Goal: Task Accomplishment & Management: Manage account settings

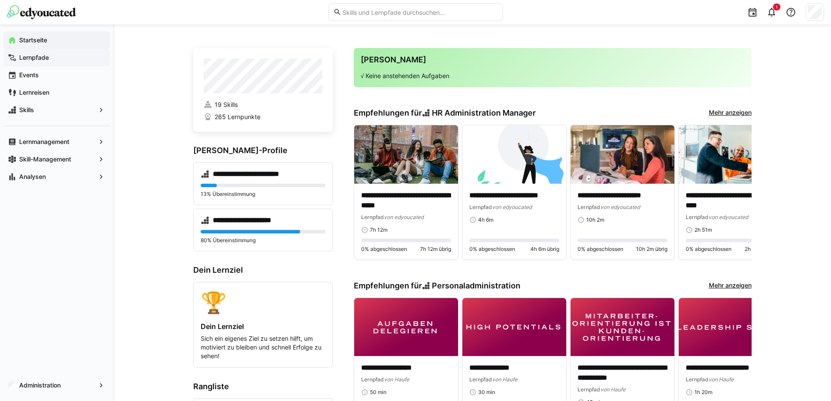
click at [49, 59] on span "Lernpfade" at bounding box center [62, 57] width 88 height 9
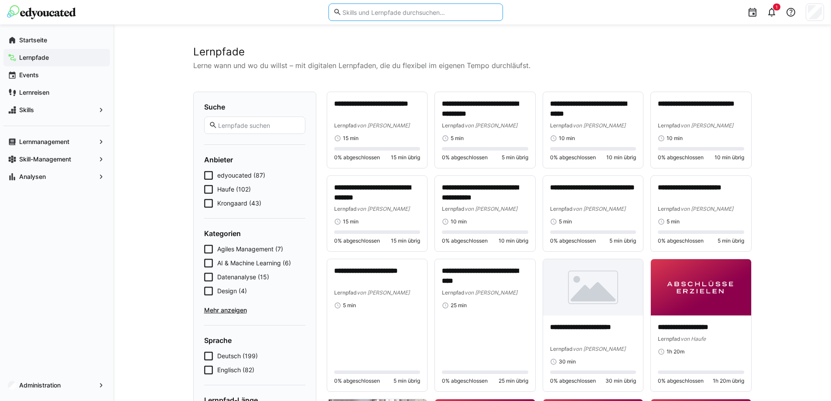
click at [360, 15] on input "text" at bounding box center [420, 12] width 156 height 8
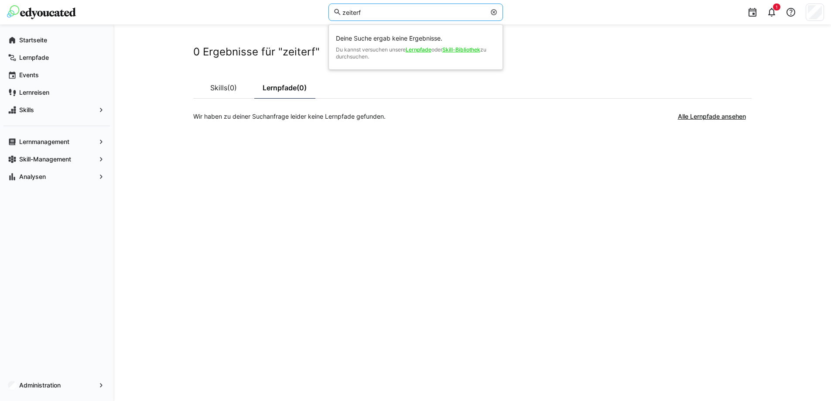
drag, startPoint x: 371, startPoint y: 13, endPoint x: 182, endPoint y: -1, distance: 189.4
click at [182, 0] on html "zeiterf Deine Suche ergab keine Ergebnisse. Du kannst versuchen unsere Lernpfad…" at bounding box center [415, 200] width 831 height 401
type input "rexx"
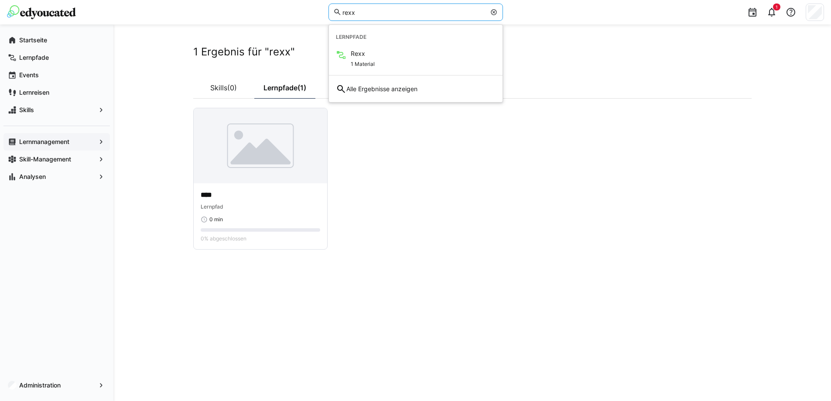
click at [0, 0] on app-navigation-label "Lernmanagement" at bounding box center [0, 0] width 0 height 0
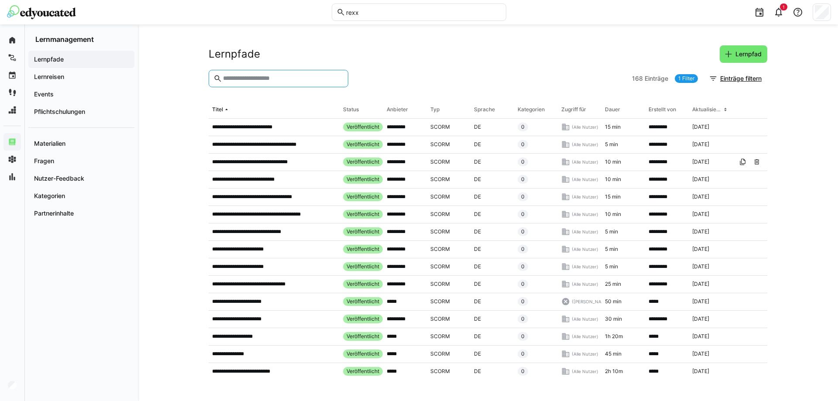
click at [243, 77] on input "text" at bounding box center [282, 79] width 121 height 8
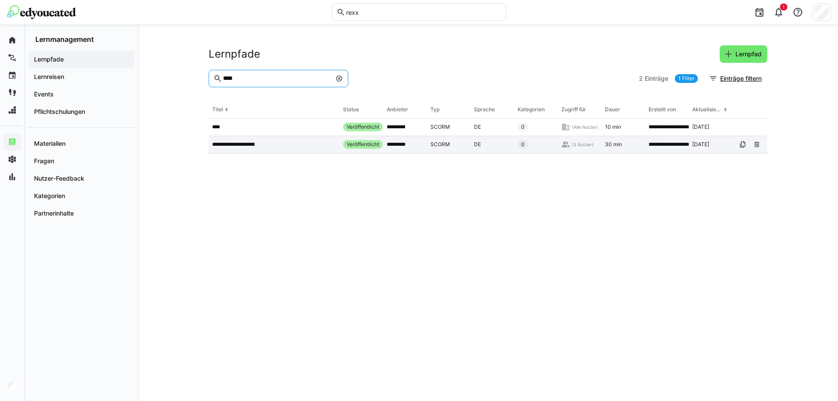
type input "****"
click at [245, 144] on p "**********" at bounding box center [238, 144] width 52 height 7
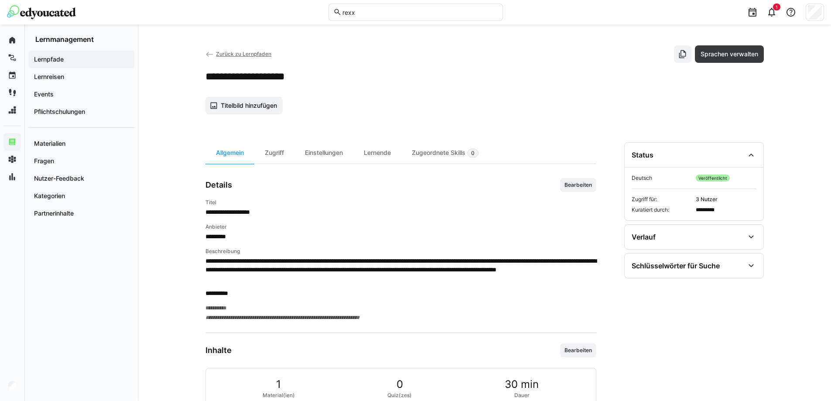
scroll to position [63, 0]
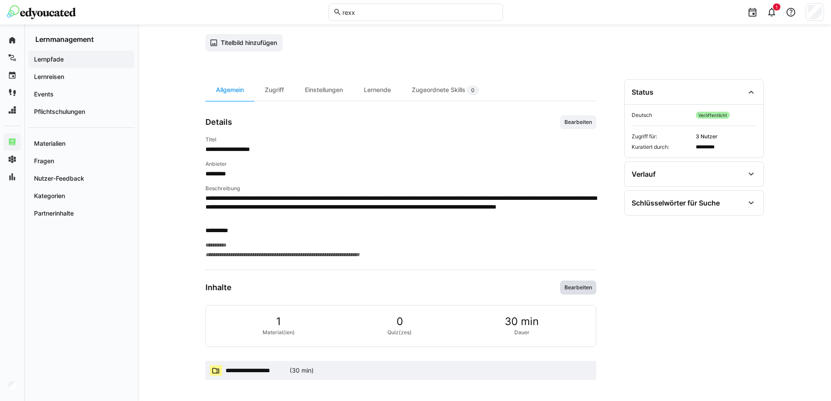
click at [585, 288] on span "Bearbeiten" at bounding box center [578, 287] width 29 height 7
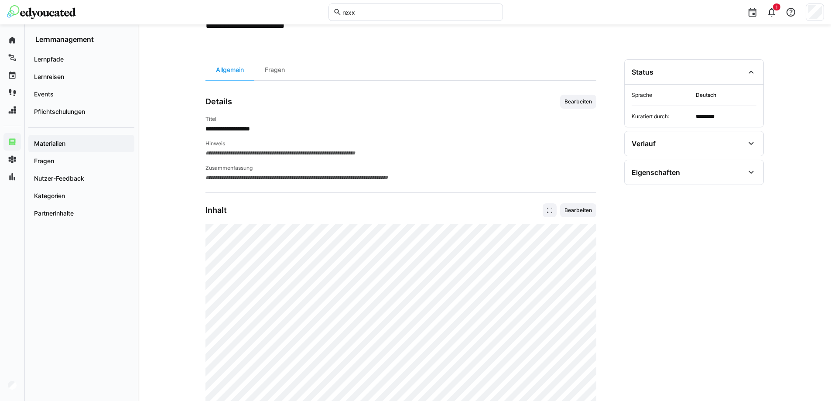
scroll to position [175, 0]
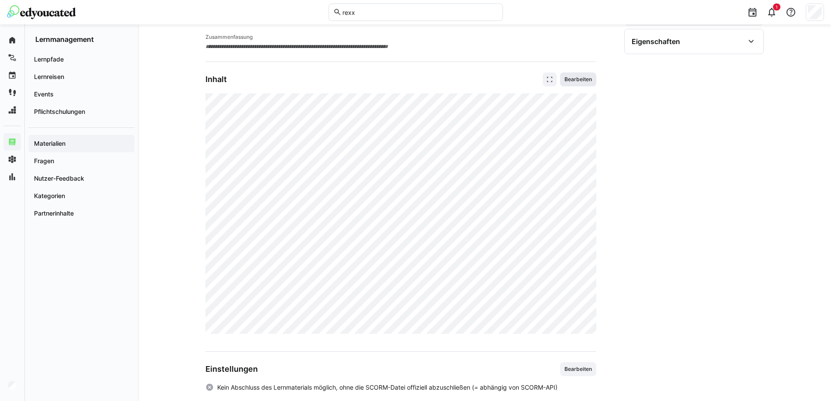
click at [581, 79] on span "Bearbeiten" at bounding box center [578, 79] width 29 height 7
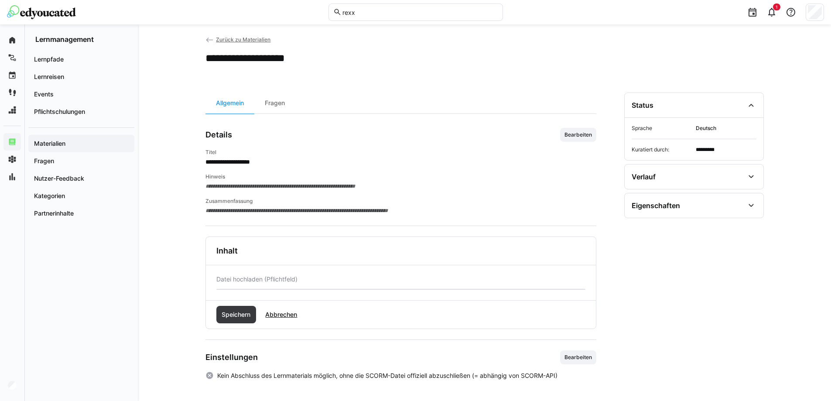
scroll to position [28, 0]
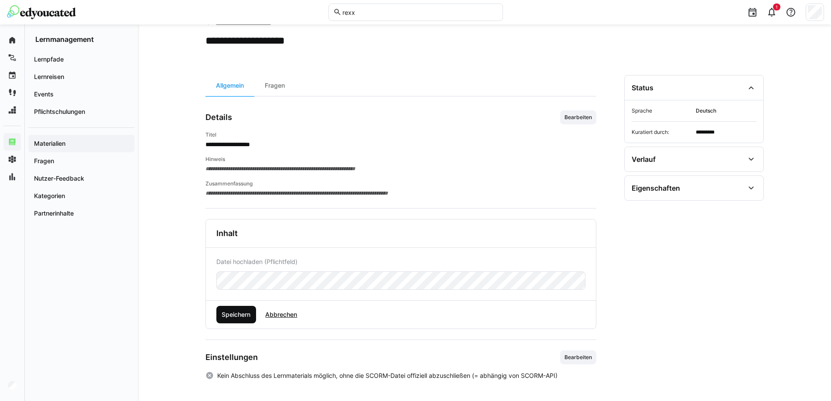
click at [242, 317] on span "Speichern" at bounding box center [235, 314] width 31 height 9
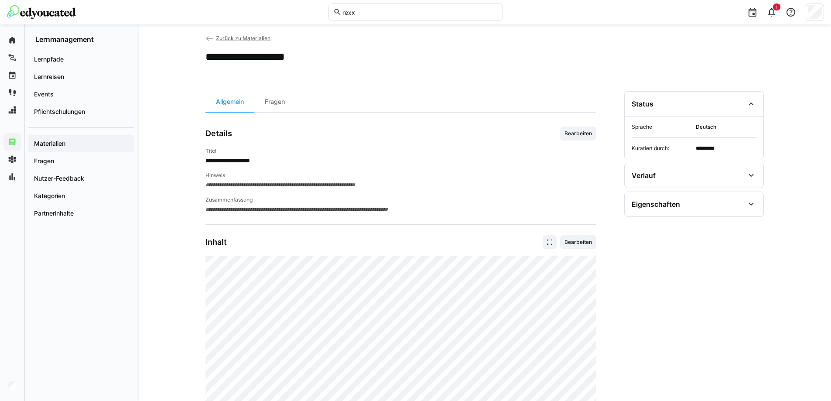
scroll to position [0, 0]
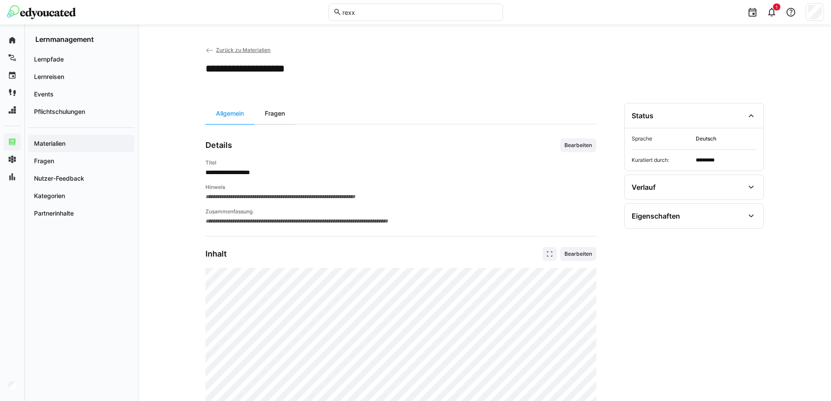
click at [286, 113] on div "Fragen" at bounding box center [274, 113] width 41 height 21
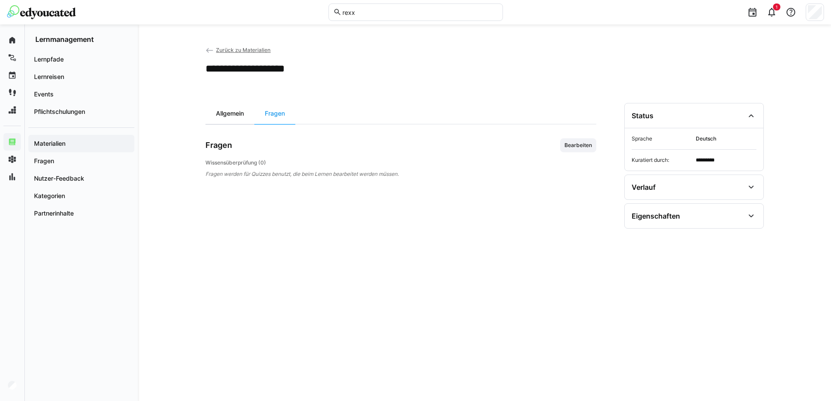
click at [229, 116] on div "Allgemein" at bounding box center [230, 113] width 49 height 21
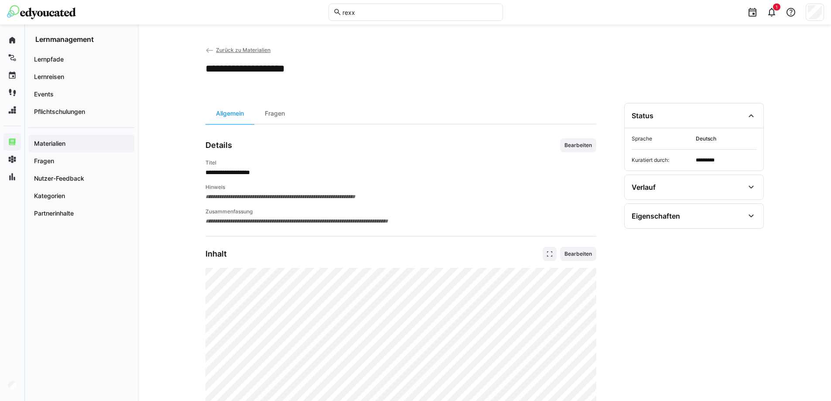
click at [234, 50] on span "Zurück zu Materialien" at bounding box center [243, 50] width 55 height 7
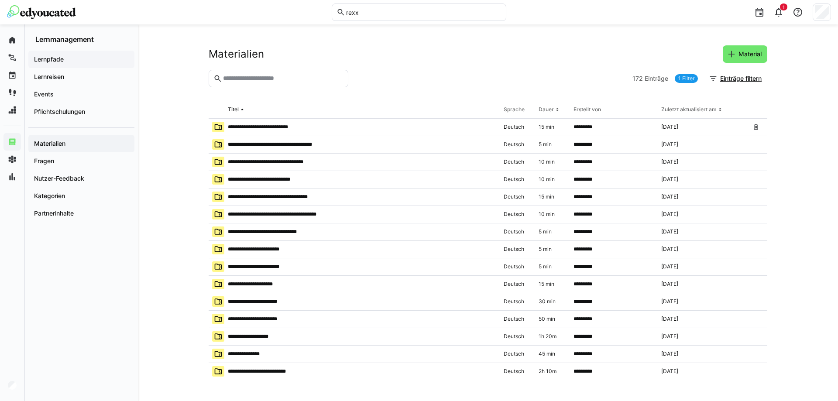
click at [0, 0] on app-navigation-label "Lernpfade" at bounding box center [0, 0] width 0 height 0
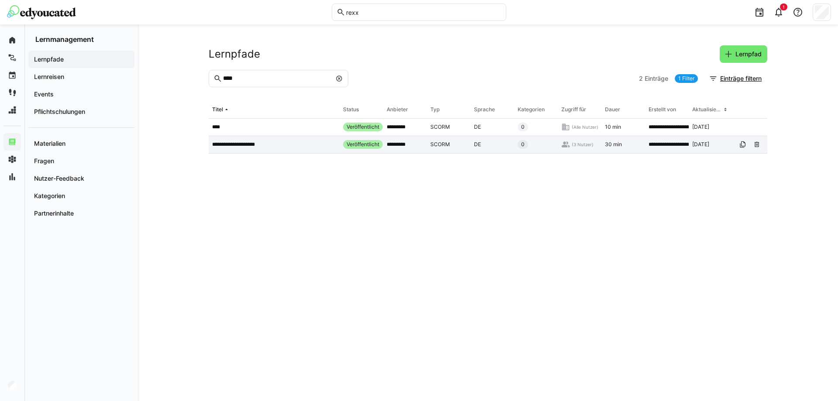
click at [236, 143] on p "**********" at bounding box center [238, 144] width 52 height 7
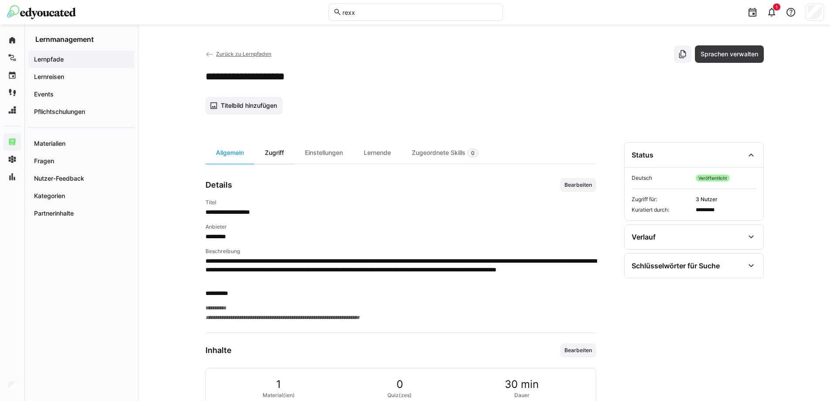
click at [283, 151] on div "Zugriff" at bounding box center [274, 152] width 40 height 21
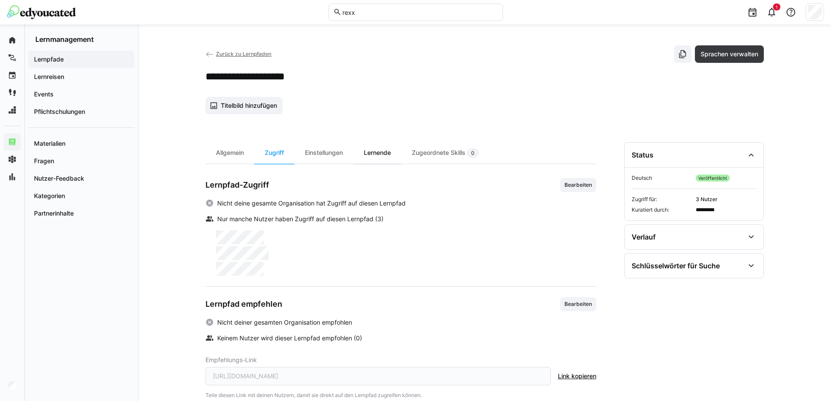
click at [382, 158] on div "Lernende" at bounding box center [377, 152] width 48 height 21
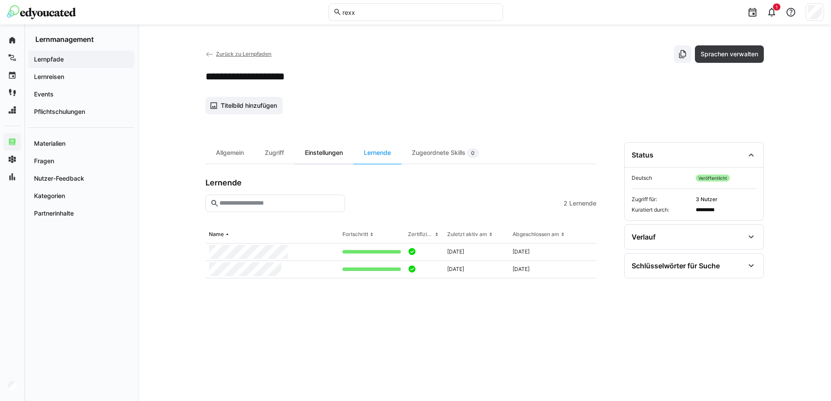
click at [327, 155] on div "Einstellungen" at bounding box center [324, 152] width 59 height 21
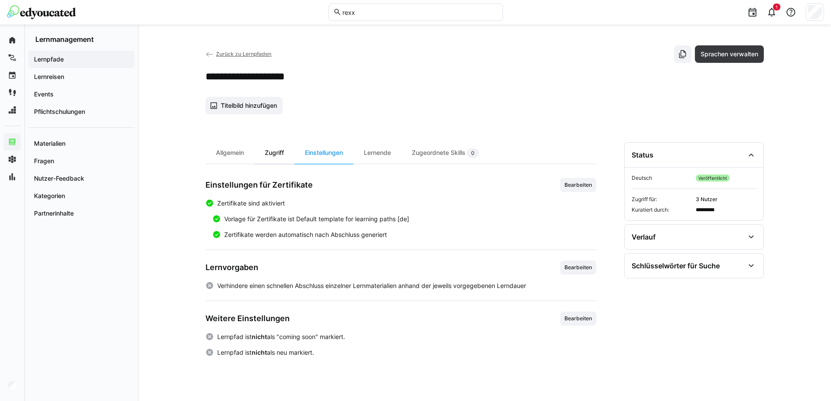
click at [269, 151] on div "Zugriff" at bounding box center [274, 152] width 40 height 21
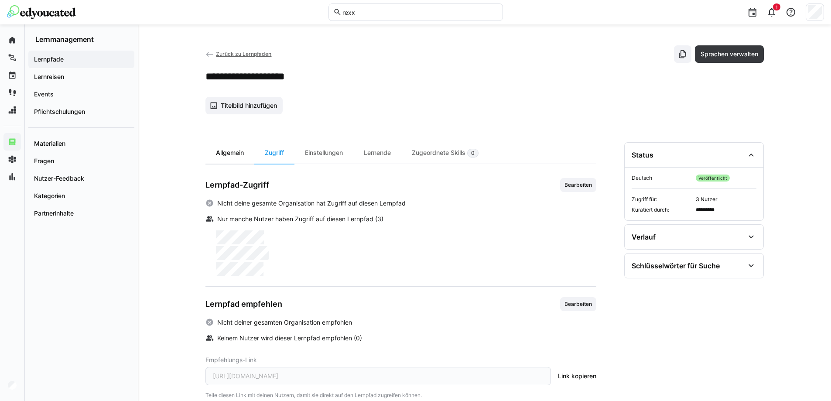
click at [231, 153] on div "Allgemein" at bounding box center [230, 152] width 49 height 21
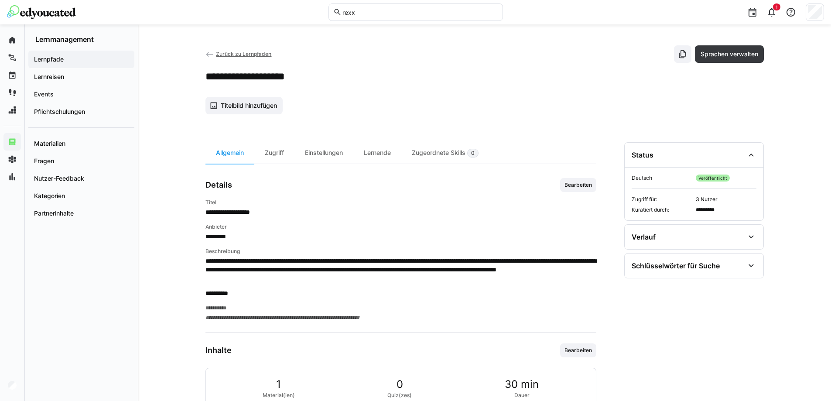
click at [54, 14] on img at bounding box center [41, 12] width 69 height 14
